Goal: Check status: Check status

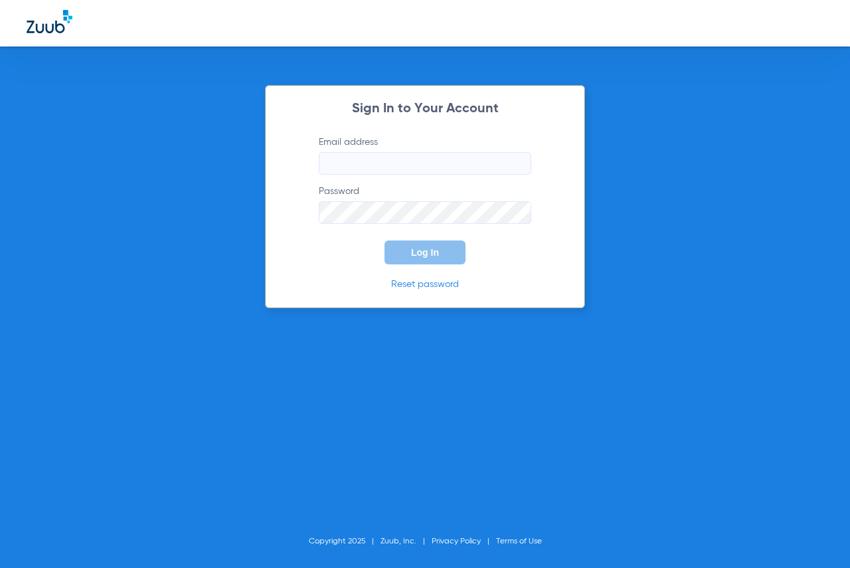
type input "[EMAIL_ADDRESS][DOMAIN_NAME]"
click at [424, 235] on form "Email address [EMAIL_ADDRESS][DOMAIN_NAME] Password Log In" at bounding box center [425, 199] width 252 height 129
click at [423, 242] on button "Log In" at bounding box center [425, 252] width 81 height 24
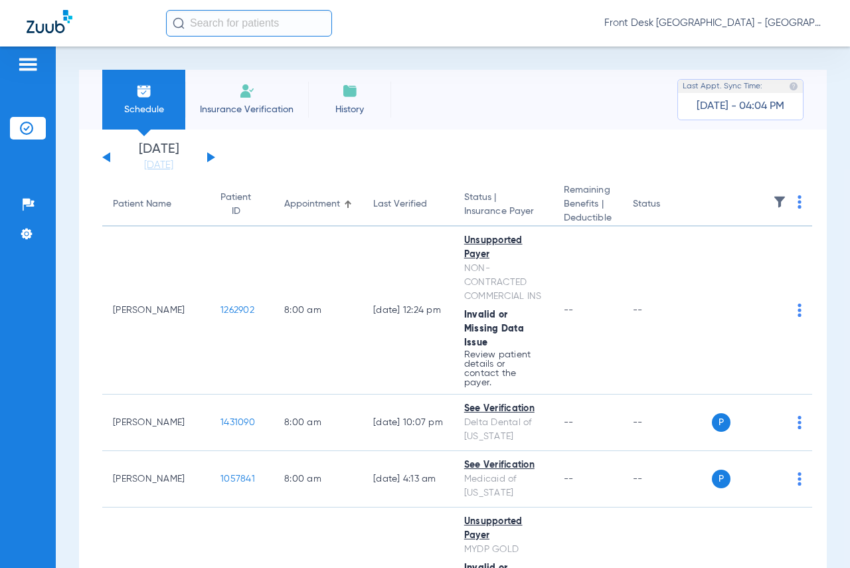
click at [773, 204] on img at bounding box center [779, 201] width 13 height 13
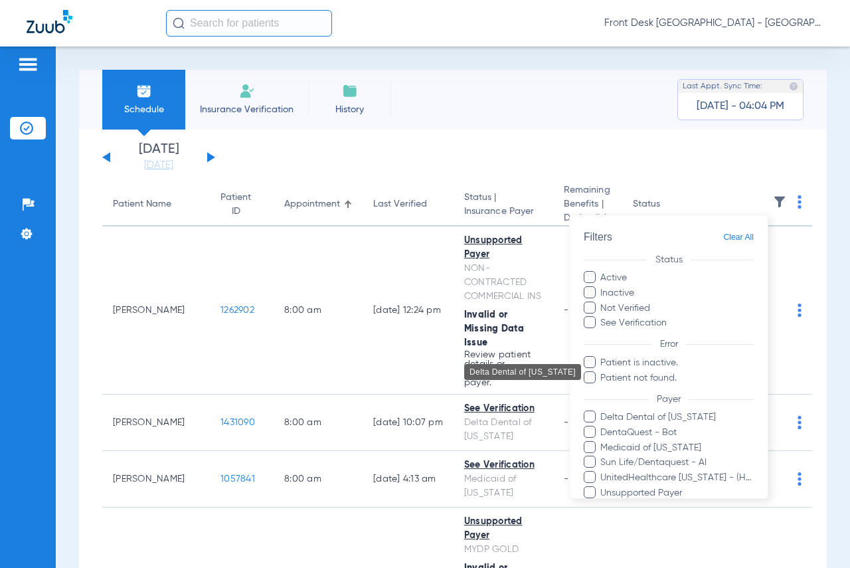
scroll to position [155, 0]
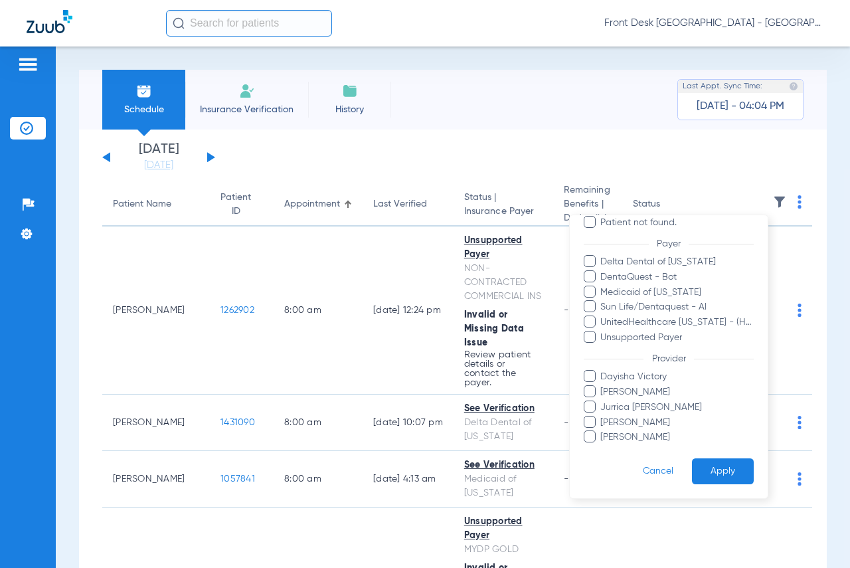
click at [587, 391] on span at bounding box center [590, 391] width 12 height 12
click at [603, 401] on input "[PERSON_NAME]" at bounding box center [603, 401] width 0 height 0
click at [720, 464] on button "Apply" at bounding box center [723, 471] width 62 height 26
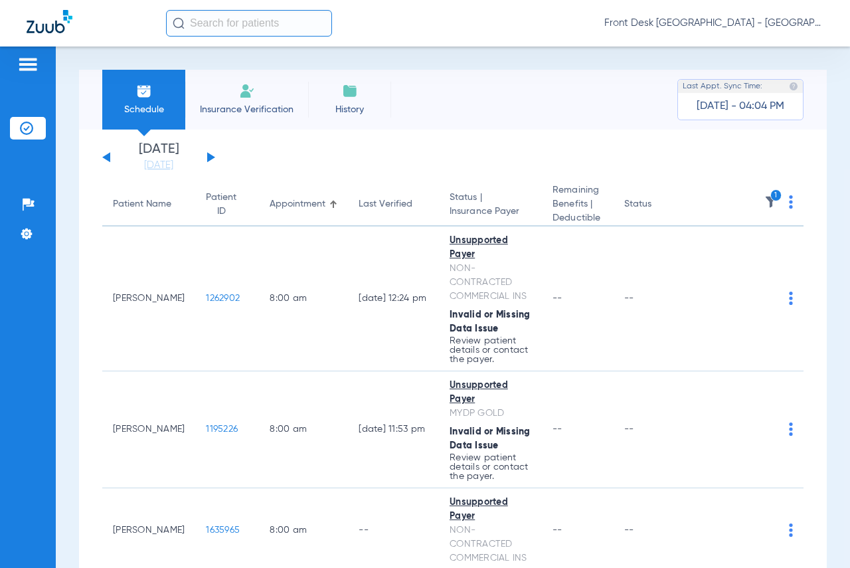
click at [209, 157] on button at bounding box center [211, 157] width 8 height 10
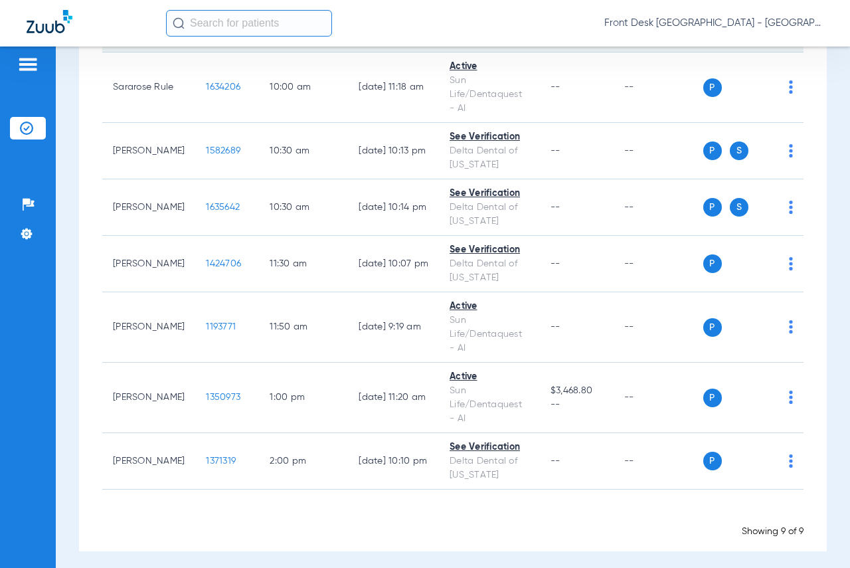
scroll to position [294, 0]
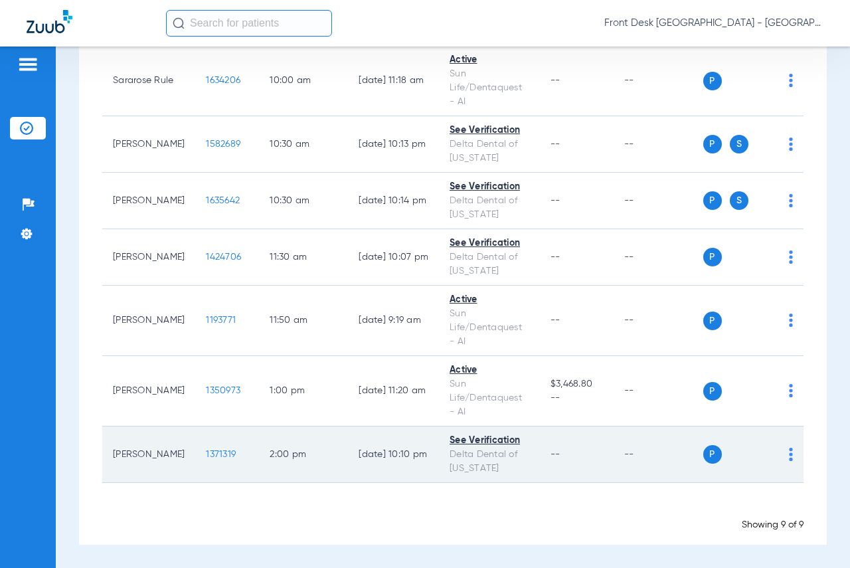
click at [206, 450] on span "1371319" at bounding box center [221, 454] width 30 height 9
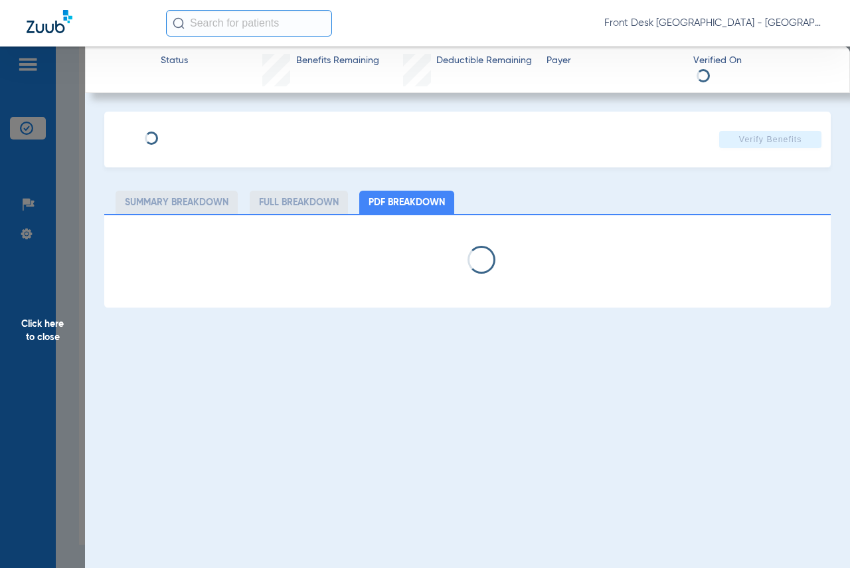
select select "page-width"
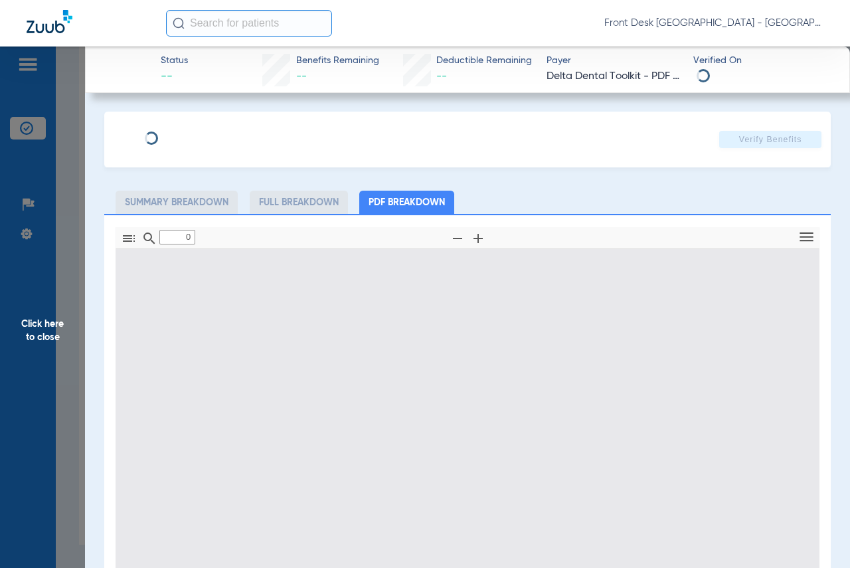
type input "1"
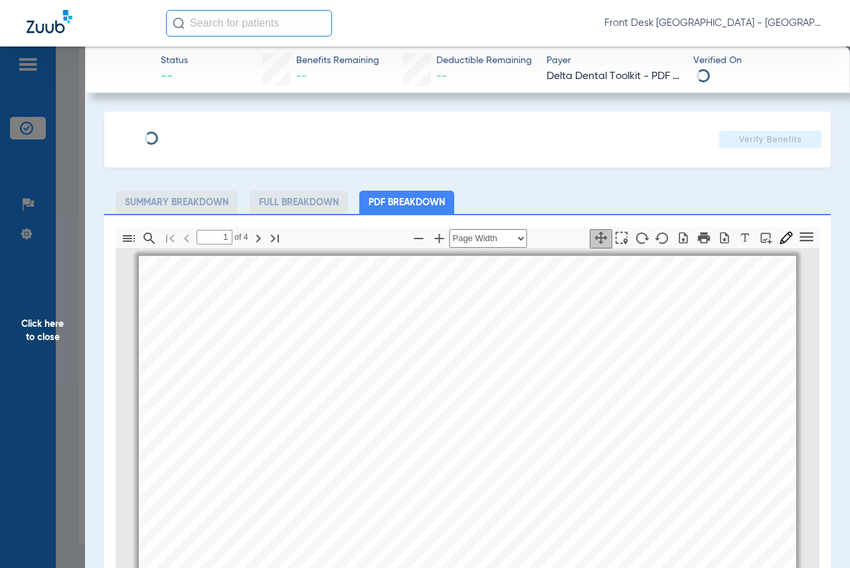
scroll to position [7, 0]
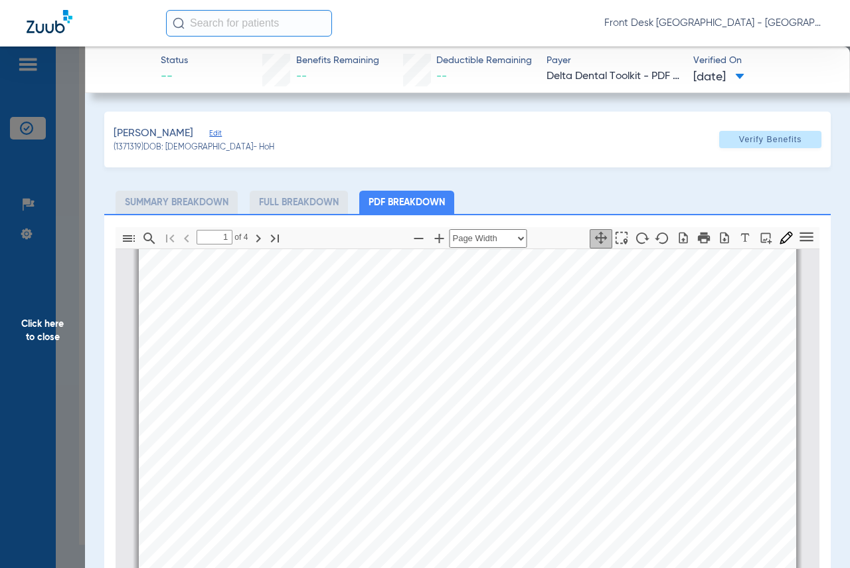
click at [52, 339] on span "Click here to close" at bounding box center [42, 330] width 85 height 568
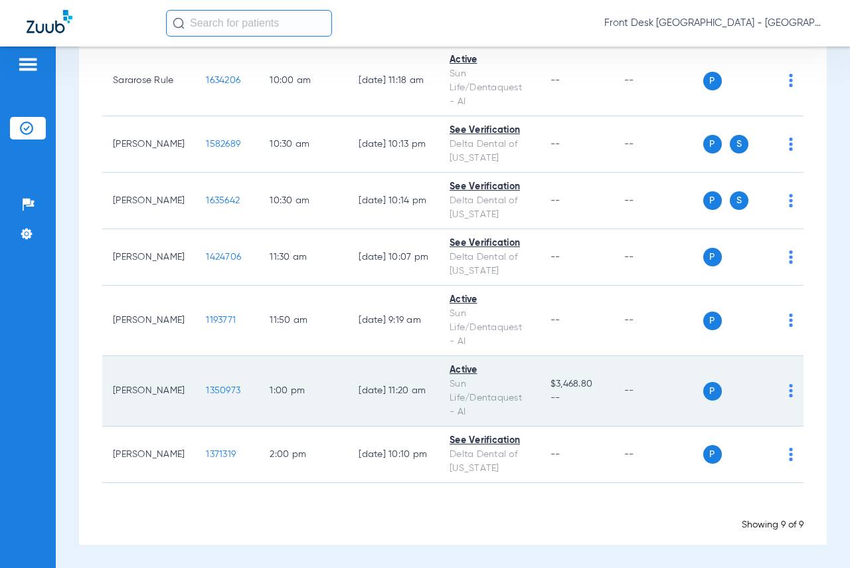
click at [206, 391] on span "1350973" at bounding box center [223, 390] width 35 height 9
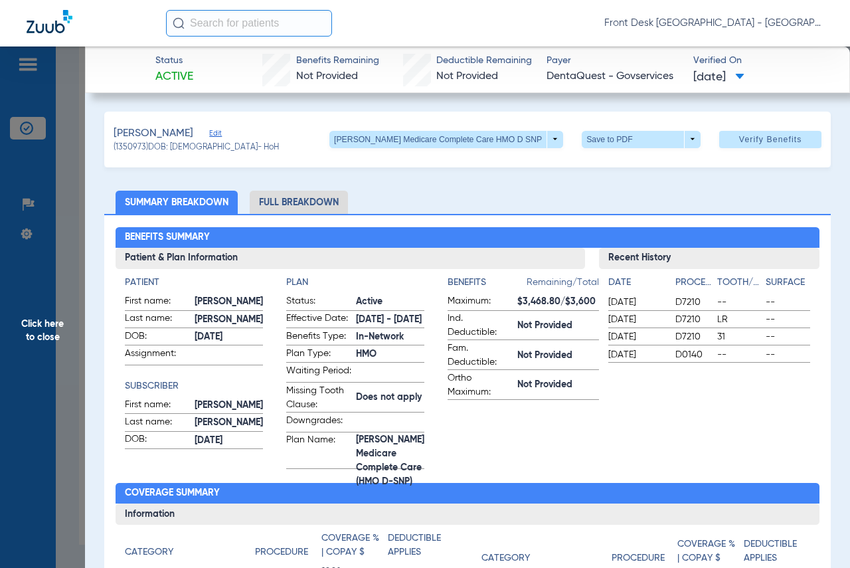
click at [41, 331] on span "Click here to close" at bounding box center [42, 330] width 85 height 568
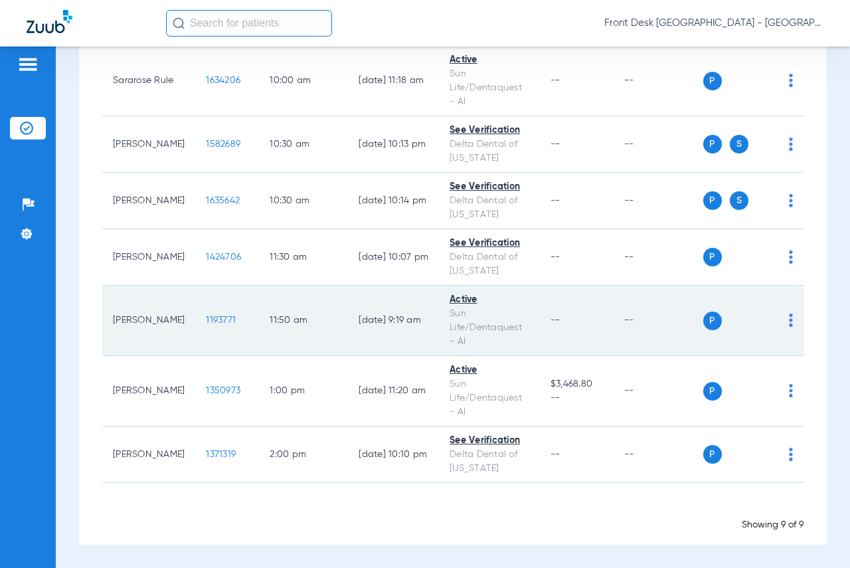
click at [206, 318] on span "1193771" at bounding box center [221, 319] width 30 height 9
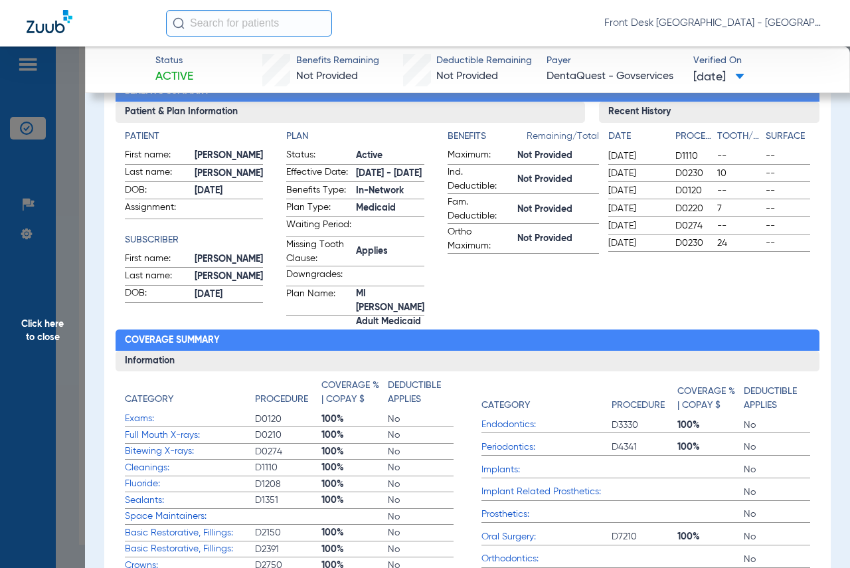
scroll to position [15, 0]
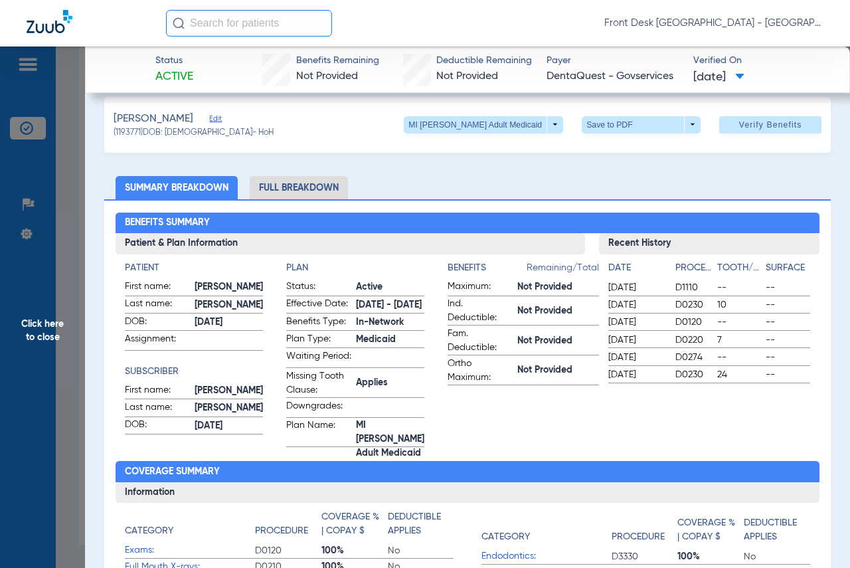
drag, startPoint x: 37, startPoint y: 327, endPoint x: 831, endPoint y: 323, distance: 794.4
click at [40, 327] on span "Click here to close" at bounding box center [42, 330] width 85 height 568
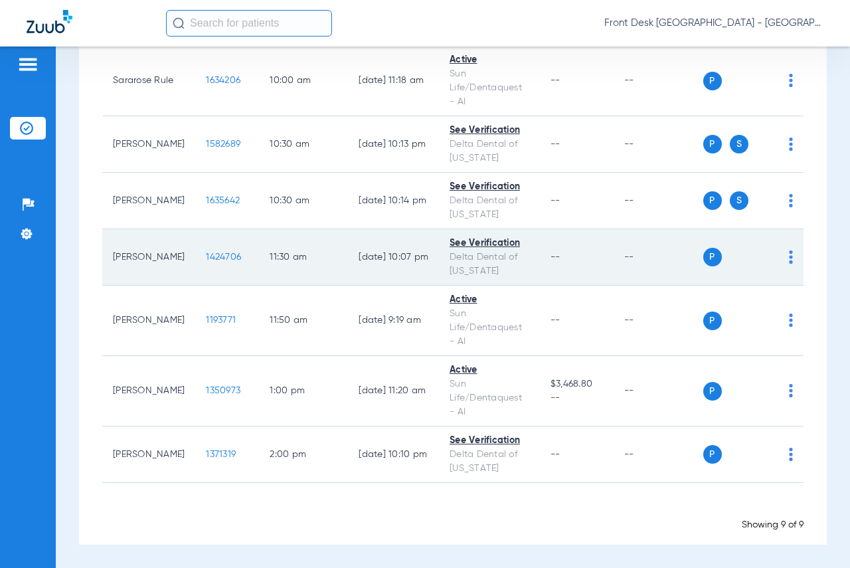
click at [206, 258] on span "1424706" at bounding box center [223, 256] width 35 height 9
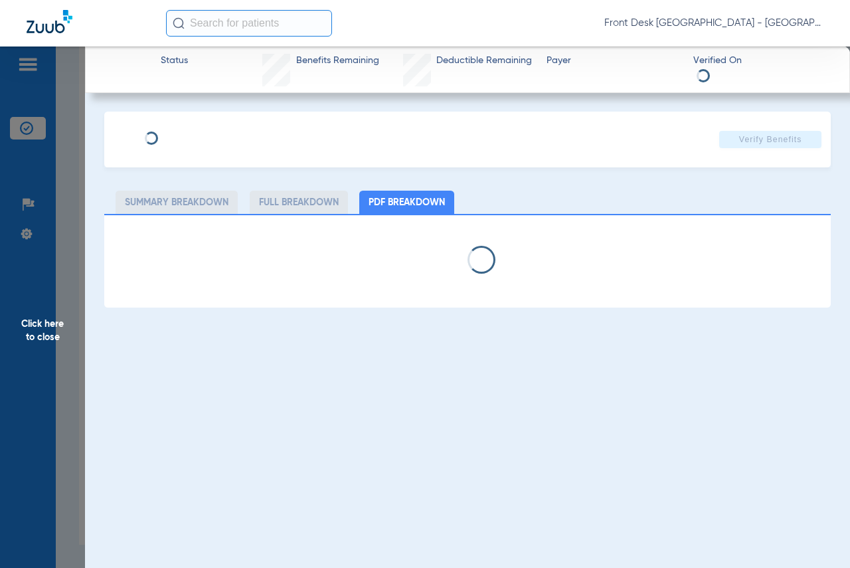
select select "page-width"
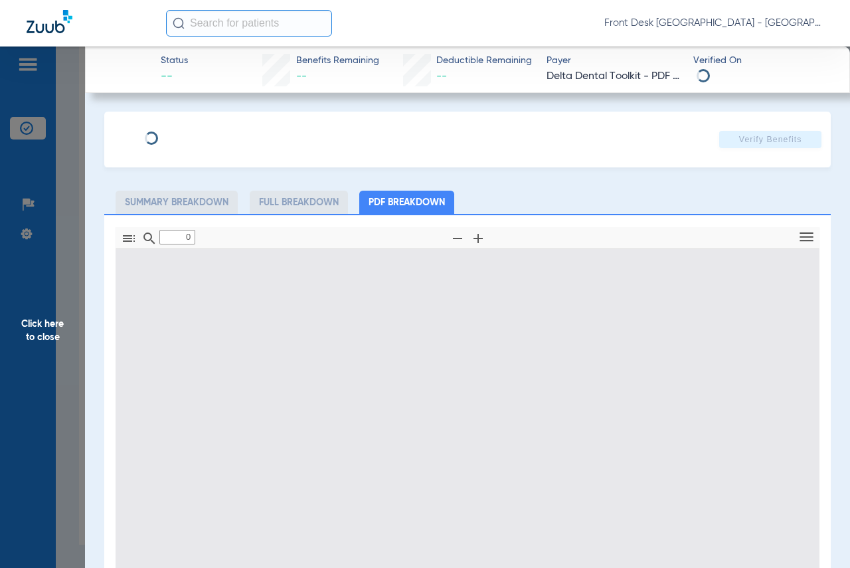
type input "1"
